Goal: Find specific page/section: Find specific page/section

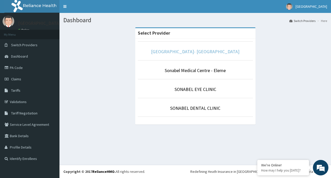
click at [185, 53] on link "[GEOGRAPHIC_DATA]- [GEOGRAPHIC_DATA]" at bounding box center [195, 52] width 89 height 6
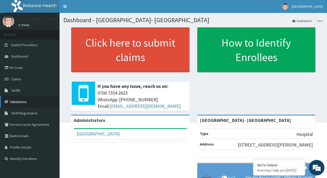
click at [19, 105] on link "Validations" at bounding box center [30, 101] width 60 height 11
